Goal: Information Seeking & Learning: Learn about a topic

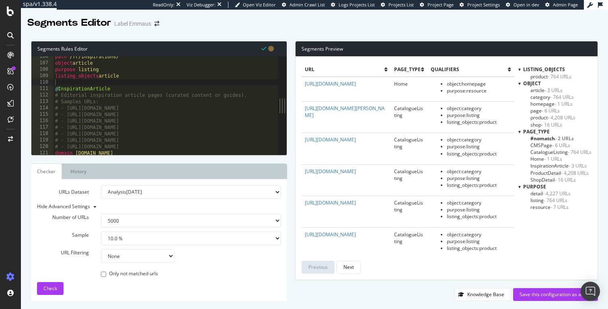
select select "5000"
select select "10"
